Goal: Transaction & Acquisition: Subscribe to service/newsletter

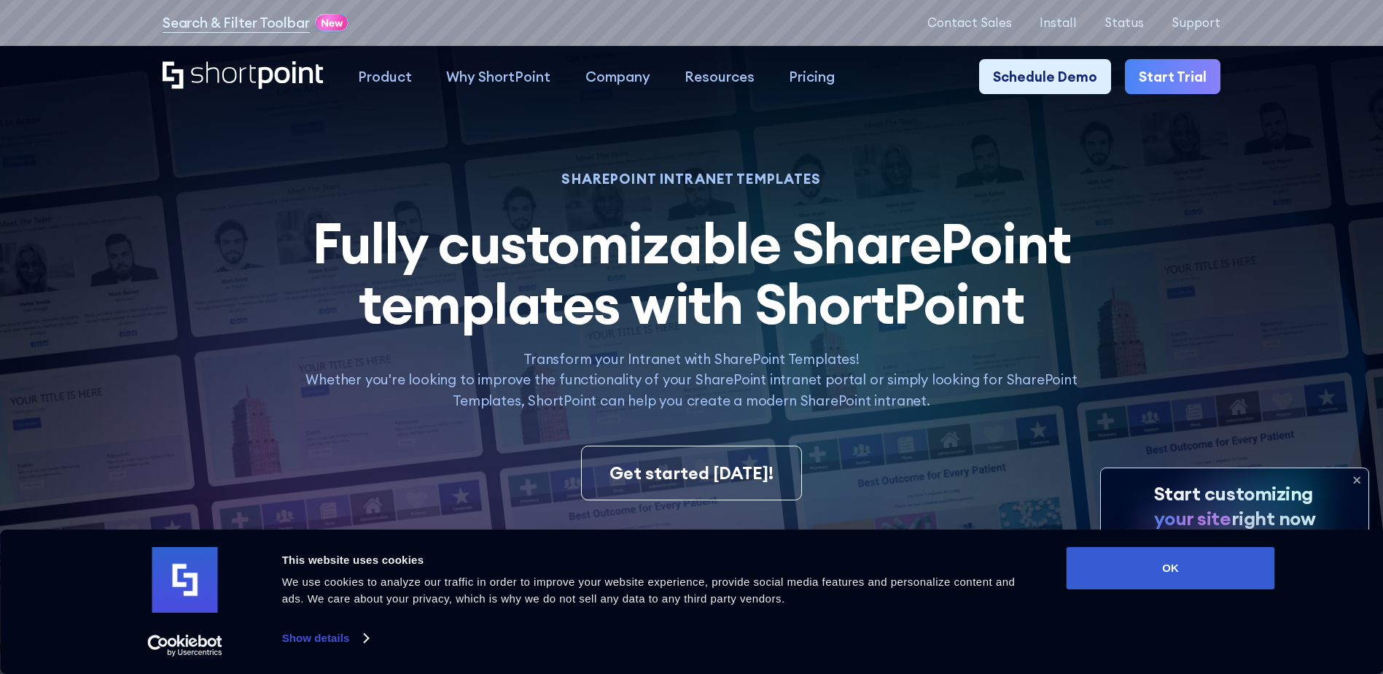
click at [1171, 82] on link "Start Trial" at bounding box center [1173, 76] width 96 height 34
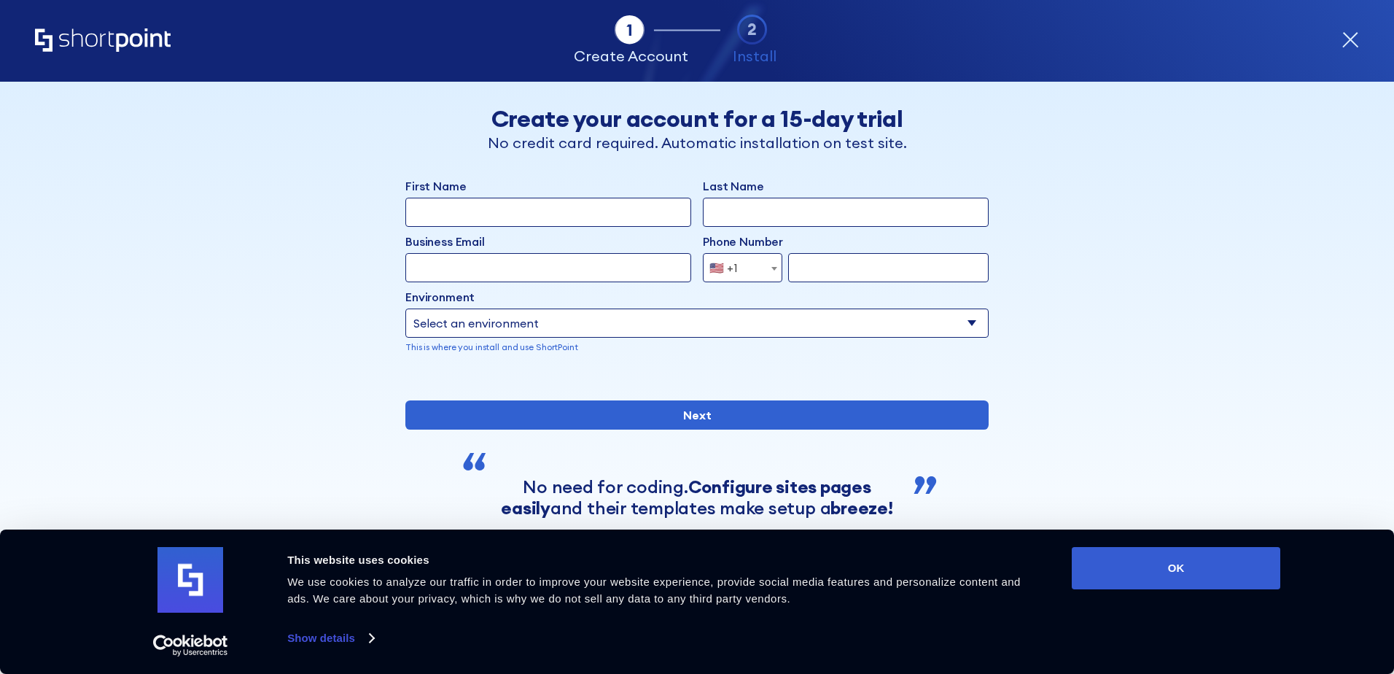
click at [1349, 43] on icon "form" at bounding box center [1351, 40] width 18 height 18
